Goal: Transaction & Acquisition: Purchase product/service

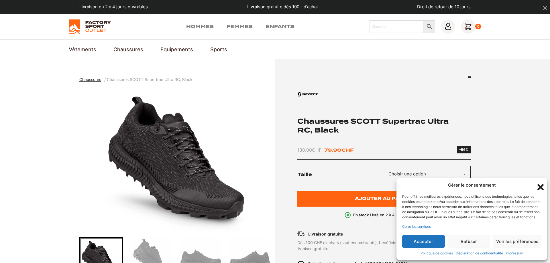
scroll to position [88, 0]
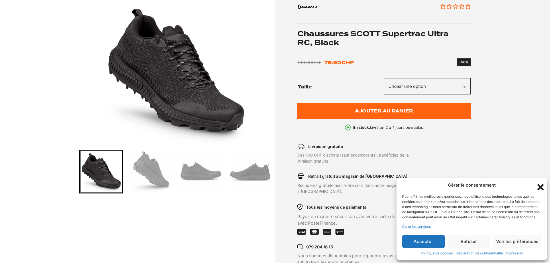
click at [384, 78] on select "Choisir une option 40 40.5 41 42 42.5 43 44 44.5 45 45.5 46 47" at bounding box center [427, 86] width 87 height 16
select select "44.5"
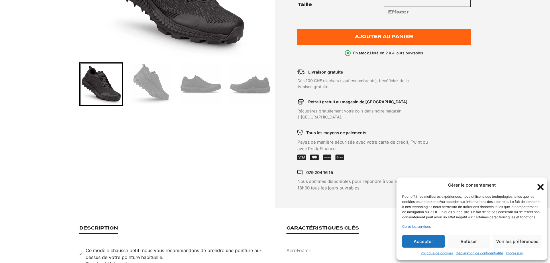
scroll to position [175, 0]
click at [544, 189] on div "Gérer le consentement Pour offrir les meilleures expériences, nous utilisons de…" at bounding box center [472, 219] width 151 height 83
click at [538, 184] on icon "Fermer la boîte de dialogue" at bounding box center [541, 188] width 10 height 10
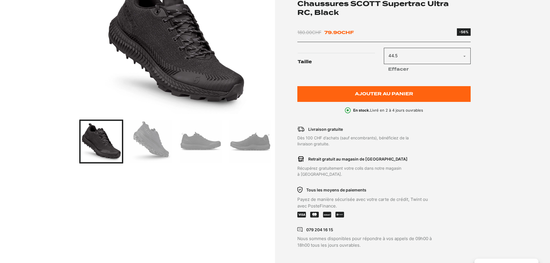
scroll to position [146, 0]
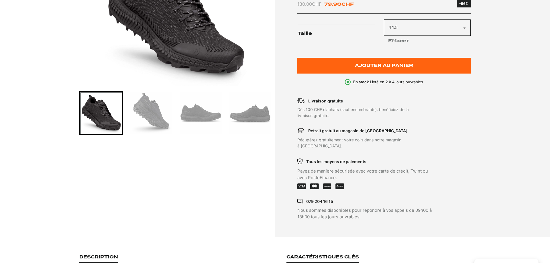
click at [401, 135] on li "Retrait gratuit au magasin de Neuchatel Récupérez gratuitement votre colis dans…" at bounding box center [367, 138] width 139 height 22
click at [405, 139] on p "Récupérez gratuitement votre colis dans notre magasin à [GEOGRAPHIC_DATA]." at bounding box center [367, 143] width 139 height 12
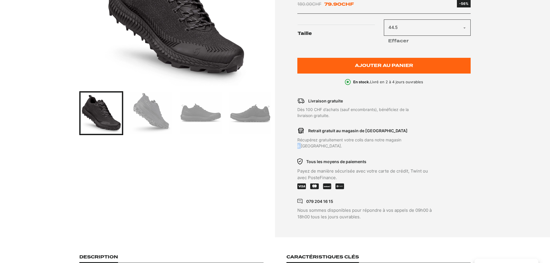
click at [405, 139] on p "Récupérez gratuitement votre colis dans notre magasin à [GEOGRAPHIC_DATA]." at bounding box center [367, 143] width 139 height 12
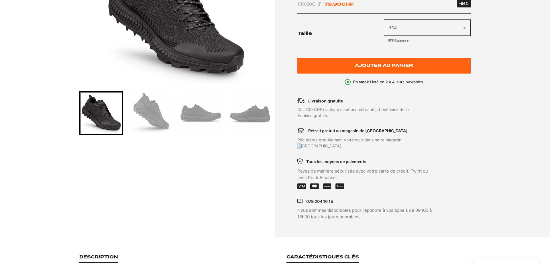
click at [405, 139] on p "Récupérez gratuitement votre colis dans notre magasin à [GEOGRAPHIC_DATA]." at bounding box center [367, 143] width 139 height 12
click at [442, 157] on ul "Livraison gratuite Dès 100 CHF d’achats (sauf encombrants), bénéficiez de la li…" at bounding box center [385, 159] width 174 height 122
click at [372, 76] on div "Aucun avis Chaussures [PERSON_NAME] Supertrac Ultra RC, Black 180.00 CHF Le pri…" at bounding box center [385, 7] width 174 height 155
click at [353, 82] on div "En stock. Livré en 2 à 4 jours ouvrables" at bounding box center [385, 82] width 174 height 6
click at [344, 85] on div "En stock. Livré en 2 à 4 jours ouvrables" at bounding box center [385, 82] width 174 height 6
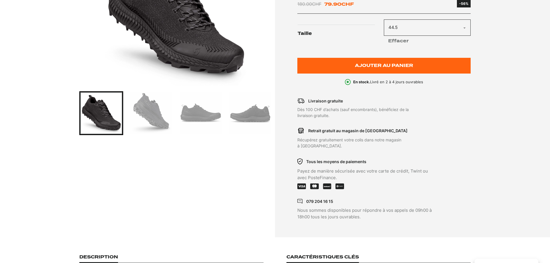
click at [346, 82] on icon at bounding box center [348, 82] width 6 height 6
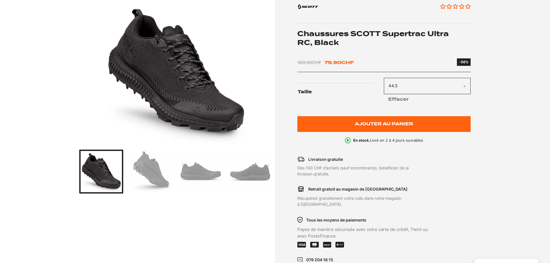
scroll to position [0, 0]
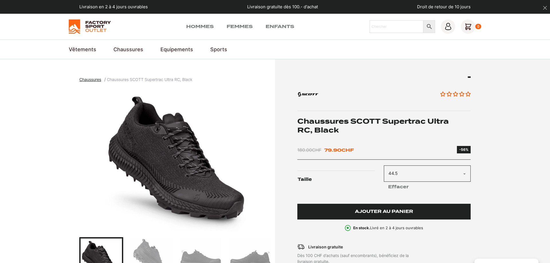
click at [430, 215] on button "Ajouter au panier" at bounding box center [385, 212] width 174 height 16
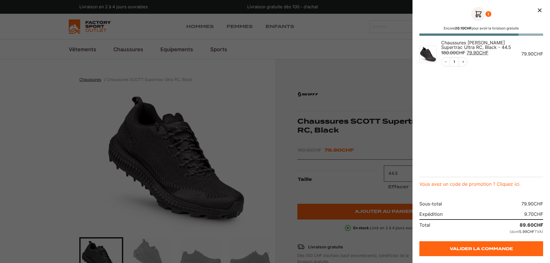
click at [478, 13] on icon "Panier" at bounding box center [479, 14] width 14 height 14
click at [478, 15] on icon "Panier" at bounding box center [479, 14] width 14 height 14
click at [540, 11] on icon "Fermer le panier" at bounding box center [540, 10] width 7 height 7
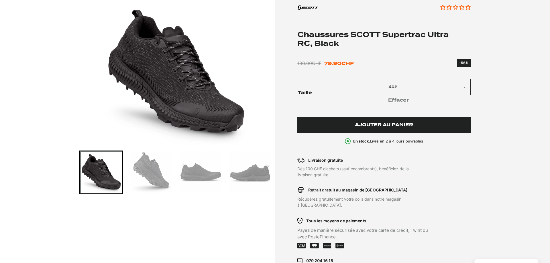
scroll to position [88, 0]
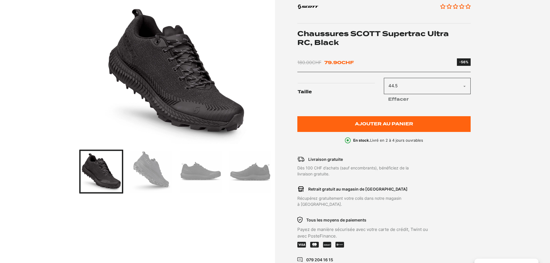
click at [384, 78] on select "Choisir une option 40 40.5 41 42 42.5 43 44 44.5 45 45.5 46 47" at bounding box center [427, 86] width 87 height 16
click option "44.5" at bounding box center [0, 0] width 0 height 0
click at [141, 176] on img "Go to slide 2" at bounding box center [151, 172] width 42 height 42
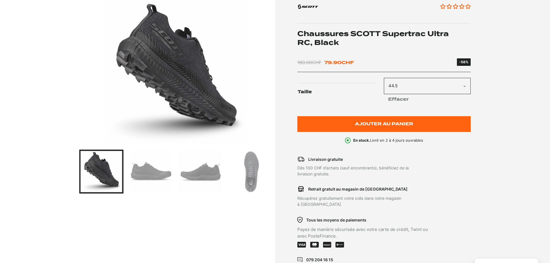
click at [157, 170] on img "Go to slide 3" at bounding box center [151, 172] width 42 height 42
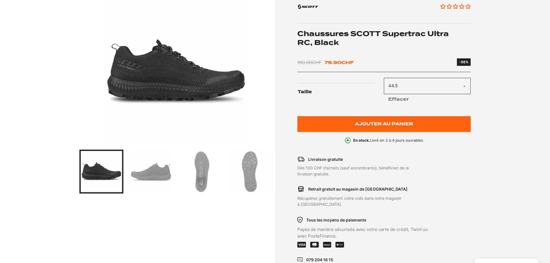
click at [157, 170] on img "Go to slide 4" at bounding box center [151, 172] width 42 height 42
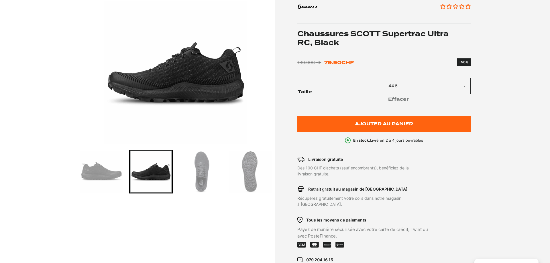
click at [190, 169] on img "Go to slide 5" at bounding box center [201, 172] width 42 height 42
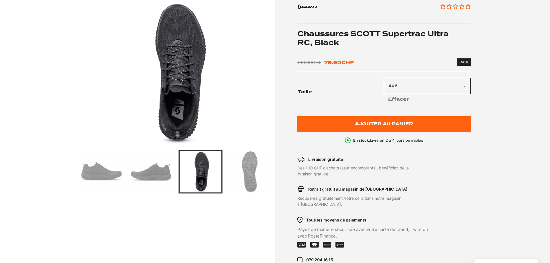
click at [247, 163] on img "Go to slide 6" at bounding box center [250, 172] width 42 height 42
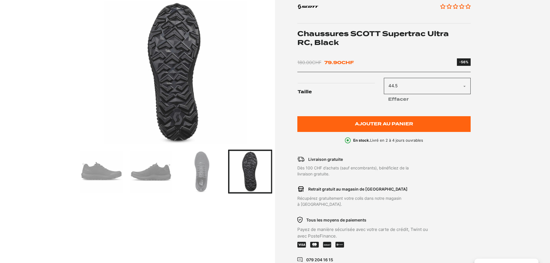
click at [201, 172] on img "Go to slide 5" at bounding box center [201, 172] width 42 height 42
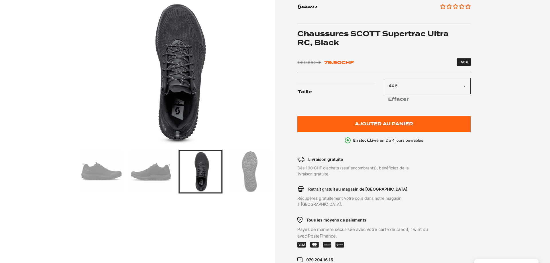
click at [170, 174] on img "Go to slide 4" at bounding box center [151, 172] width 42 height 42
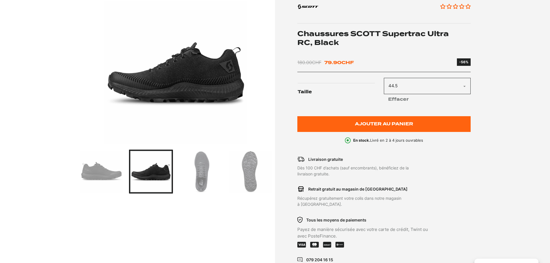
click at [126, 176] on div at bounding box center [76, 172] width 193 height 44
click at [116, 179] on img "Go to slide 3" at bounding box center [101, 172] width 42 height 42
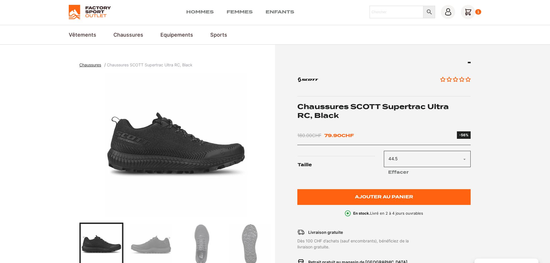
scroll to position [0, 0]
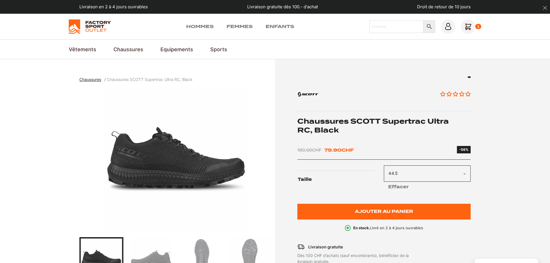
click at [503, 123] on section "Chaussures Chaussures [PERSON_NAME] Supertrac Ultra RC, Black Aucun avis" at bounding box center [275, 221] width 550 height 325
click at [471, 144] on section "Chaussures Chaussures [PERSON_NAME] Supertrac Ultra RC, Black Aucun avis" at bounding box center [275, 221] width 550 height 325
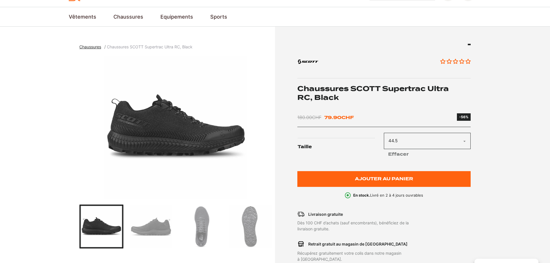
scroll to position [58, 0]
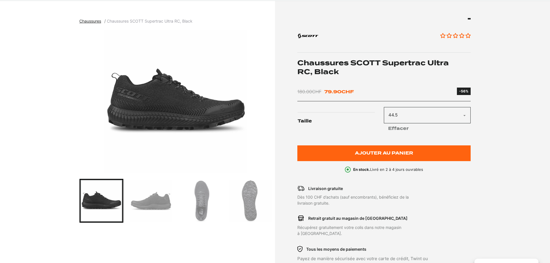
click at [169, 212] on img "Go to slide 4" at bounding box center [151, 201] width 42 height 42
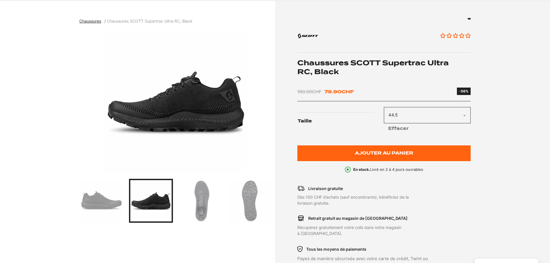
click at [197, 203] on img "Go to slide 5" at bounding box center [201, 201] width 42 height 42
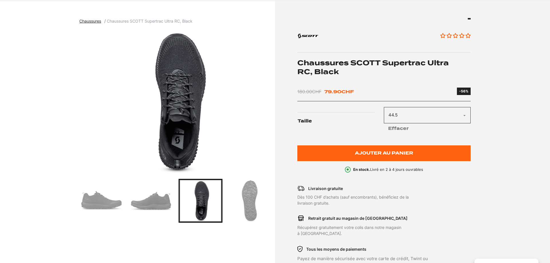
click at [246, 204] on img "Go to slide 6" at bounding box center [250, 201] width 42 height 42
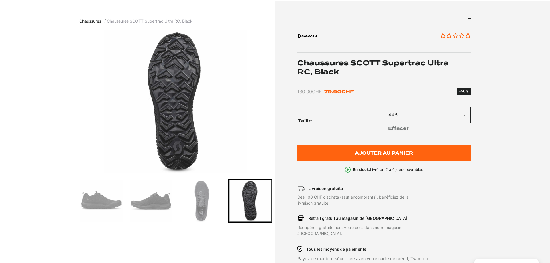
click at [203, 203] on img "Go to slide 5" at bounding box center [201, 201] width 42 height 42
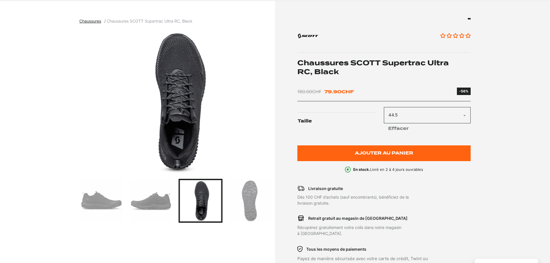
click at [150, 208] on img "Go to slide 4" at bounding box center [151, 201] width 42 height 42
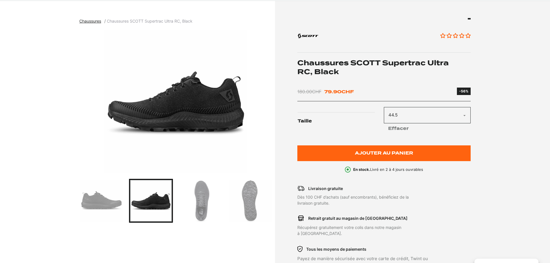
click at [111, 209] on img "Go to slide 3" at bounding box center [101, 201] width 42 height 42
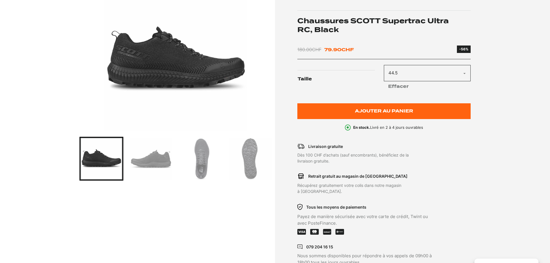
scroll to position [146, 0]
